Goal: Find specific page/section: Find specific page/section

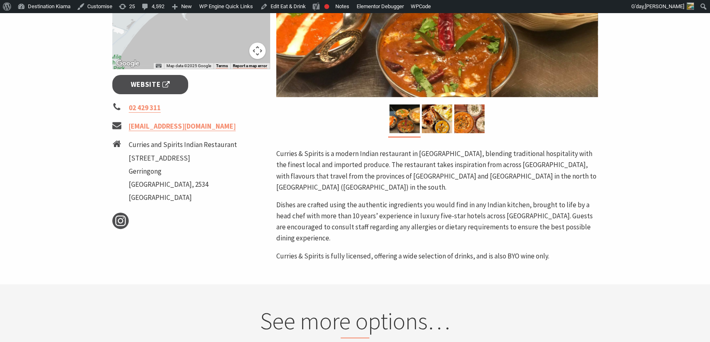
scroll to position [298, 0]
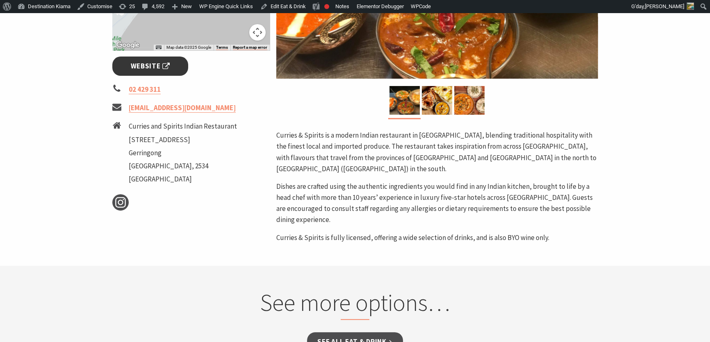
click at [155, 66] on span "Website" at bounding box center [150, 66] width 39 height 11
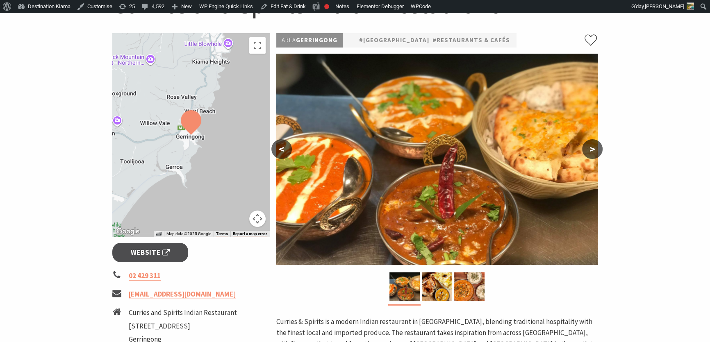
scroll to position [0, 0]
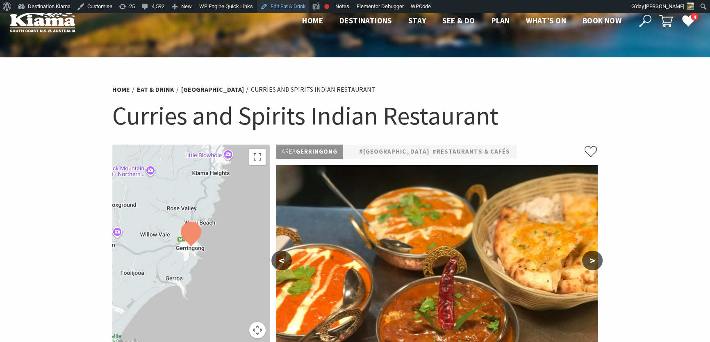
click at [284, 5] on link "Edit Eat & Drink" at bounding box center [283, 6] width 52 height 13
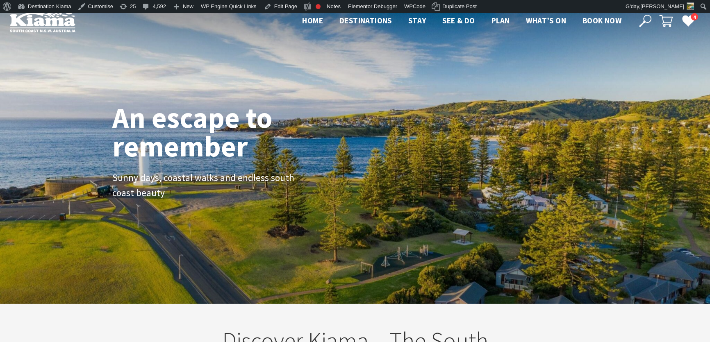
scroll to position [12, 715]
click at [645, 18] on icon at bounding box center [645, 21] width 12 height 12
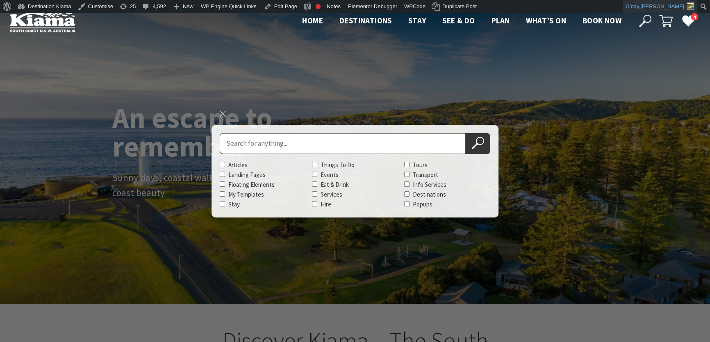
scroll to position [141, 715]
type input "curries and spirits"
click at [466, 133] on button "Search Now" at bounding box center [478, 143] width 25 height 21
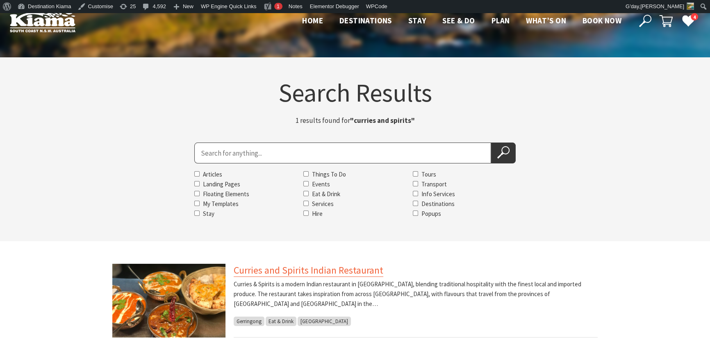
click at [280, 268] on link "Curries and Spirits Indian Restaurant" at bounding box center [309, 270] width 150 height 13
